Goal: Find specific page/section: Find specific page/section

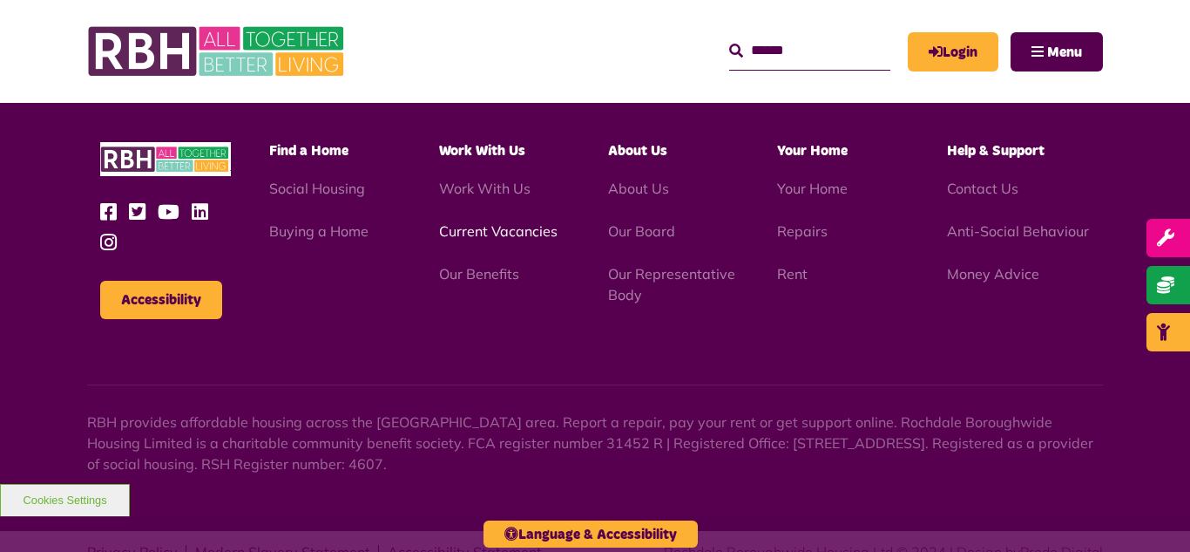
scroll to position [5060, 0]
click at [468, 222] on link "Current Vacancies" at bounding box center [498, 230] width 119 height 17
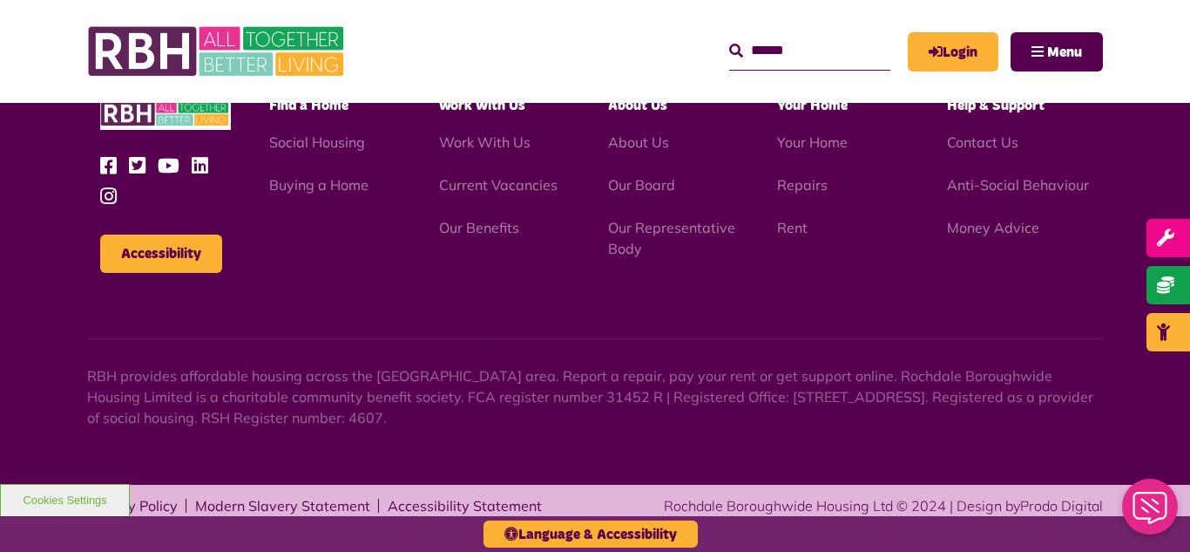
scroll to position [2886, 0]
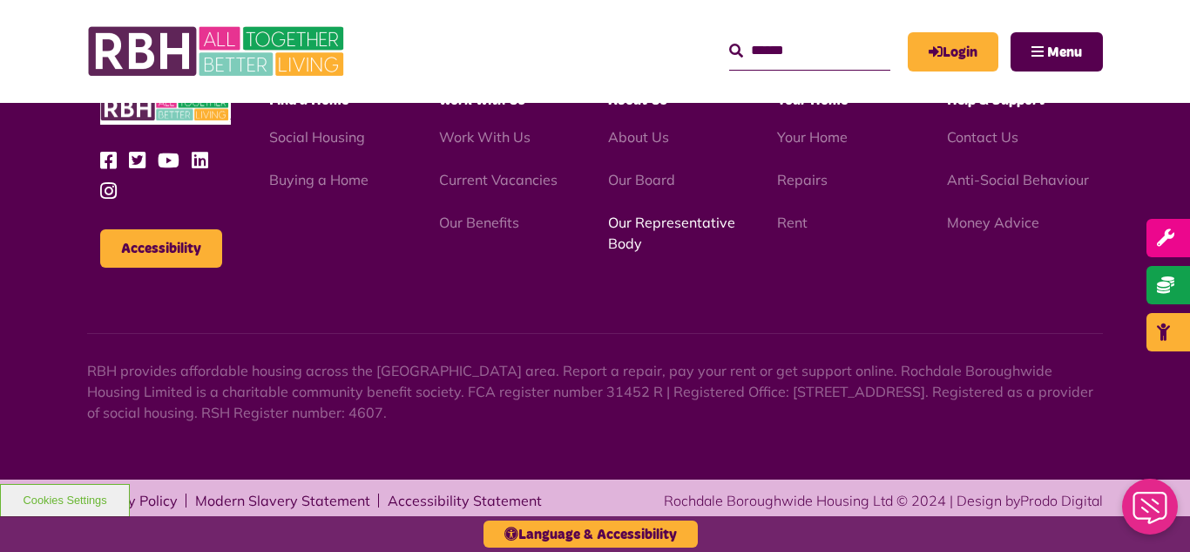
click at [650, 224] on link "Our Representative Body" at bounding box center [671, 233] width 127 height 38
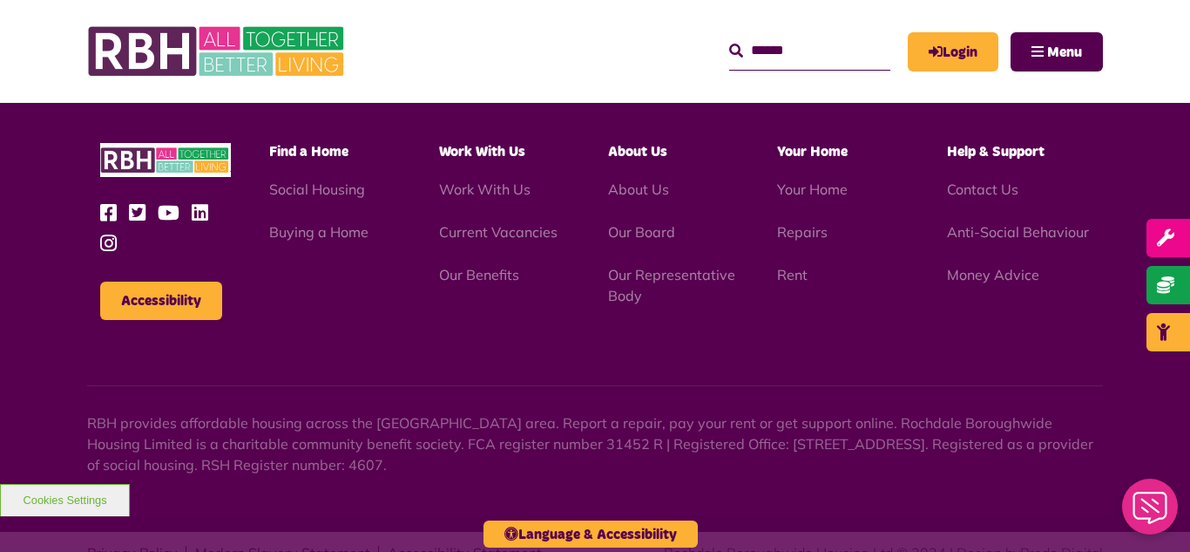
scroll to position [5060, 0]
